Goal: Complete application form

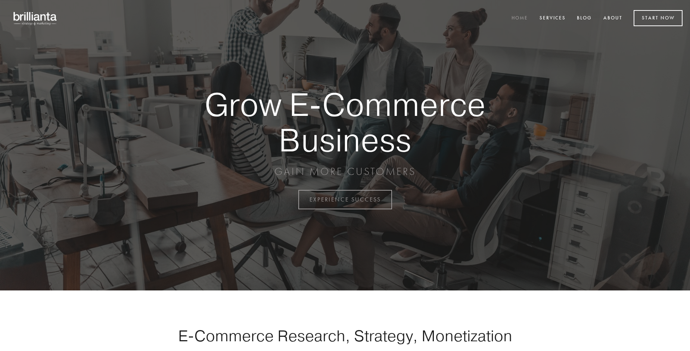
scroll to position [1959, 0]
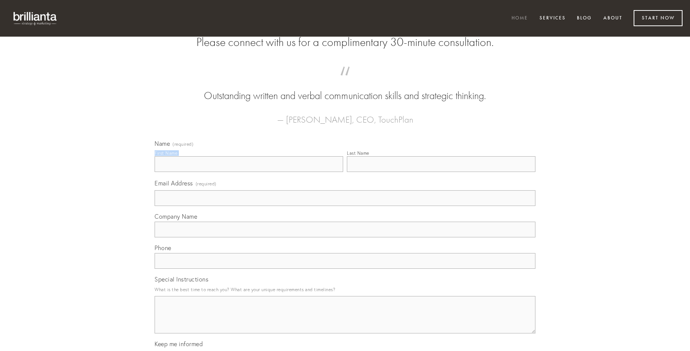
type input "[PERSON_NAME]"
click at [441, 172] on input "Last Name" at bounding box center [441, 164] width 189 height 16
type input "[PERSON_NAME]"
click at [345, 206] on input "Email Address (required)" at bounding box center [345, 198] width 381 height 16
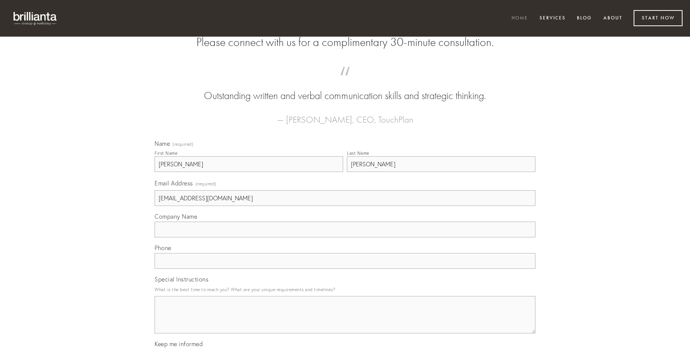
type input "[EMAIL_ADDRESS][DOMAIN_NAME]"
click at [345, 237] on input "Company Name" at bounding box center [345, 230] width 381 height 16
type input "tempore"
click at [345, 269] on input "text" at bounding box center [345, 261] width 381 height 16
click at [345, 321] on textarea "Special Instructions" at bounding box center [345, 314] width 381 height 37
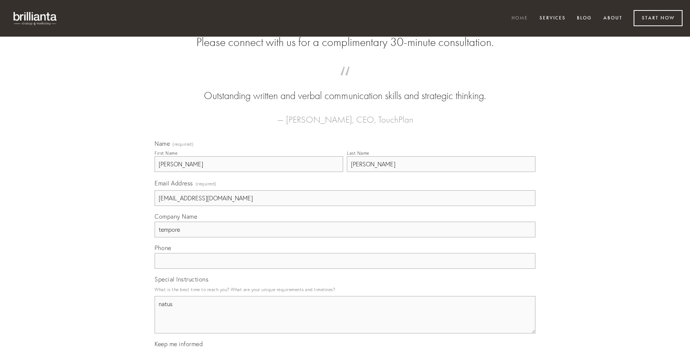
type textarea "natus"
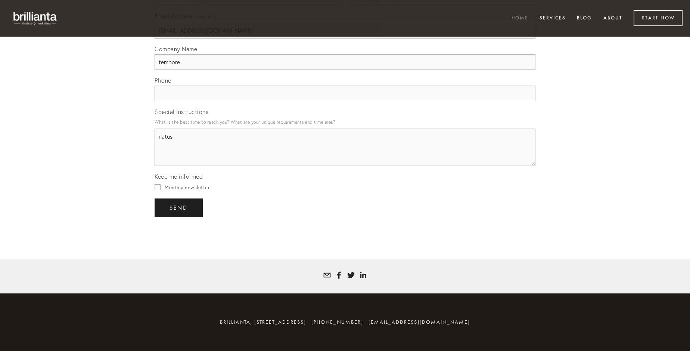
click at [179, 207] on span "send" at bounding box center [179, 207] width 18 height 7
